Goal: Transaction & Acquisition: Book appointment/travel/reservation

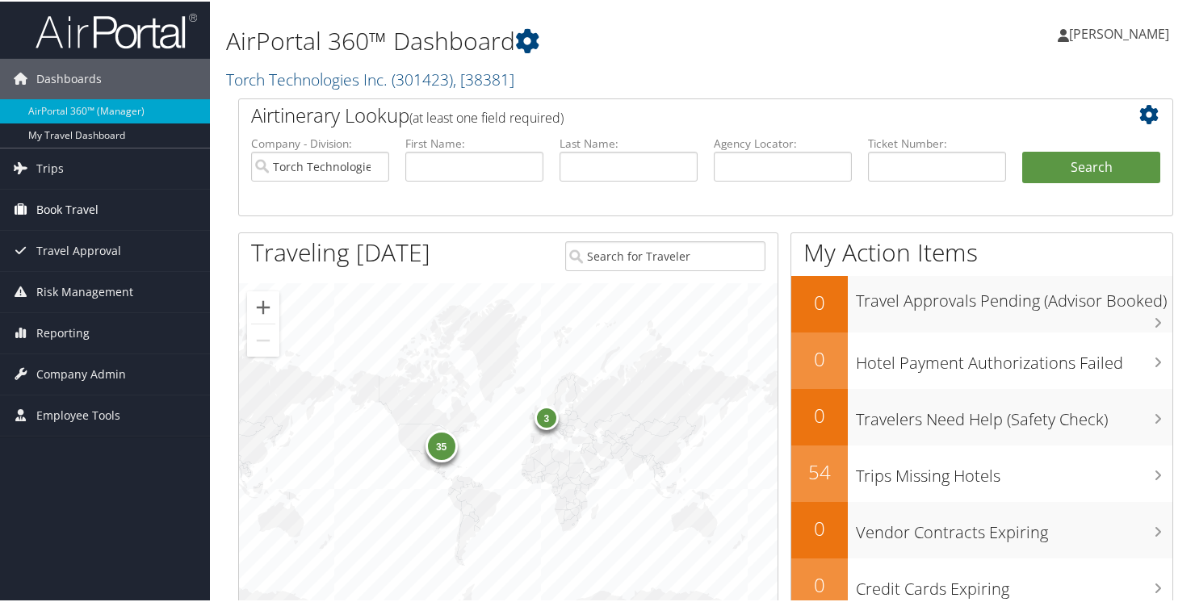
click at [67, 212] on span "Book Travel" at bounding box center [67, 208] width 62 height 40
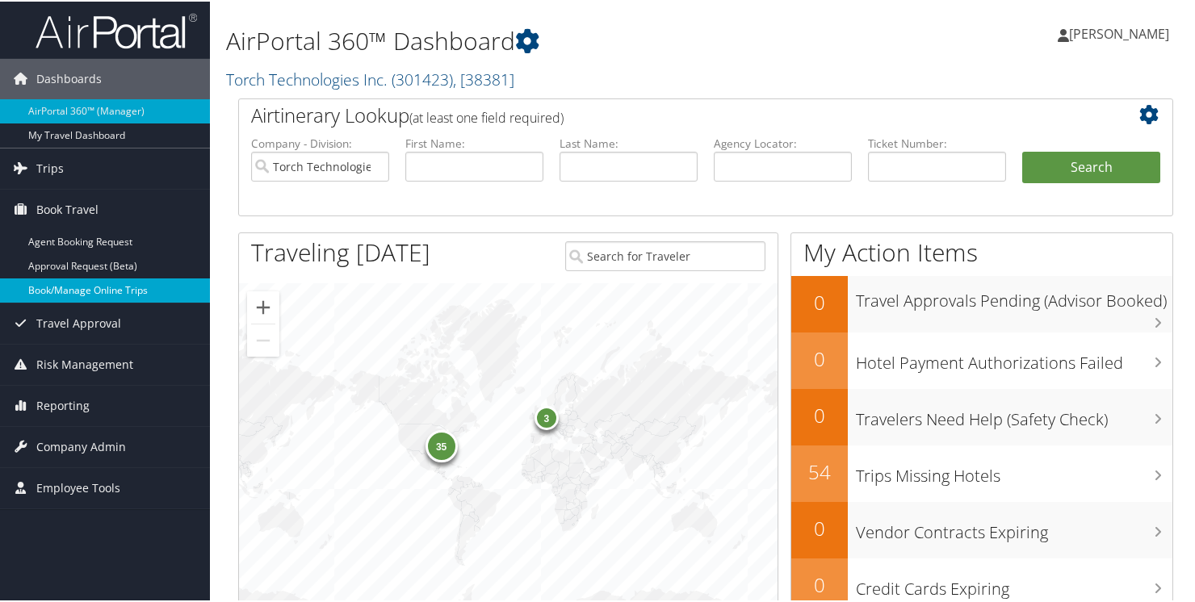
click at [65, 291] on link "Book/Manage Online Trips" at bounding box center [105, 289] width 210 height 24
